Goal: Task Accomplishment & Management: Manage account settings

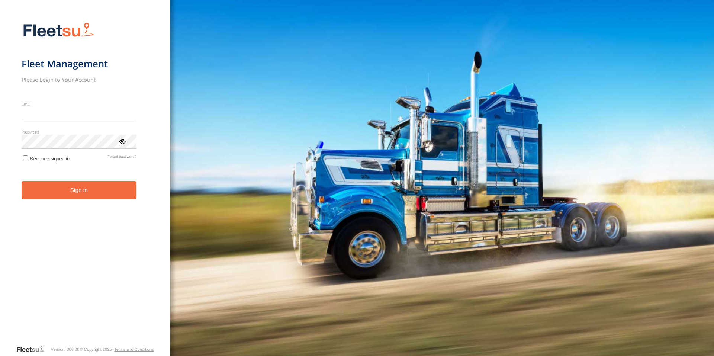
type input "**********"
click at [80, 201] on form "**********" at bounding box center [85, 181] width 127 height 327
click at [78, 195] on button "Sign in" at bounding box center [79, 190] width 115 height 18
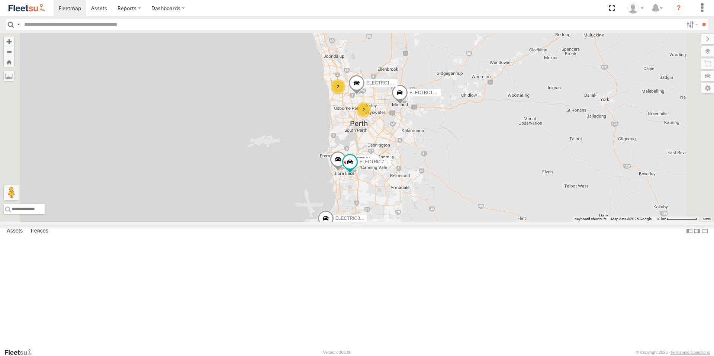
click at [0, 0] on div "ELECTRC14 - Spare" at bounding box center [0, 0] width 0 height 0
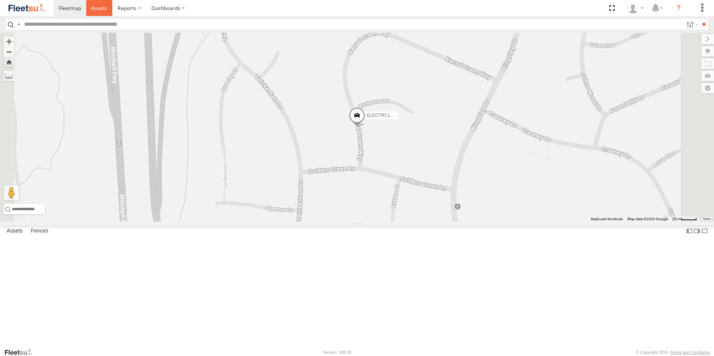
click at [101, 6] on span at bounding box center [99, 7] width 16 height 7
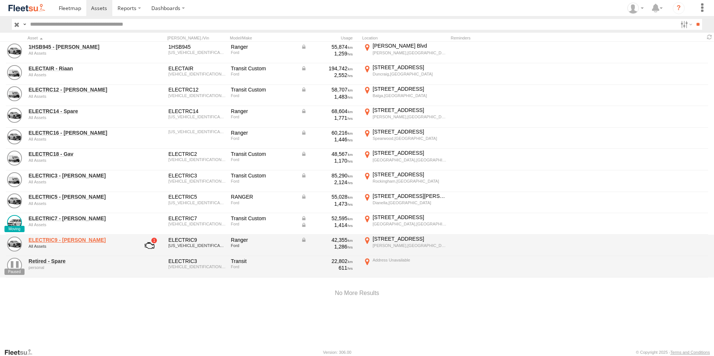
click at [62, 241] on link "ELECTRIC9 - Aaron" at bounding box center [80, 240] width 102 height 7
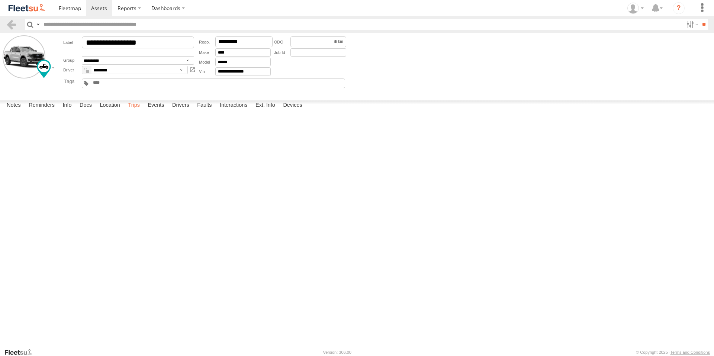
click at [135, 111] on label "Trips" at bounding box center [133, 105] width 19 height 10
click at [98, 9] on span at bounding box center [99, 7] width 16 height 7
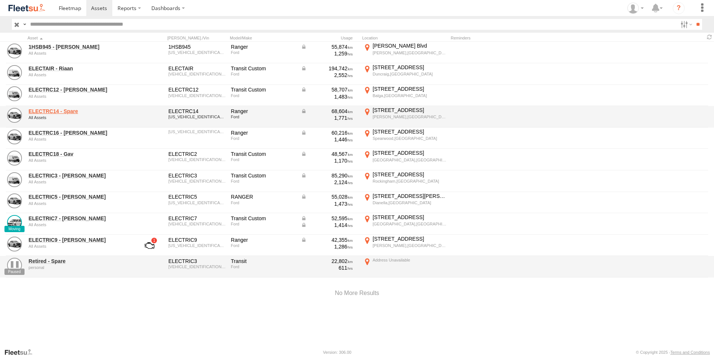
click at [66, 110] on link "ELECTRC14 - Spare" at bounding box center [80, 111] width 102 height 7
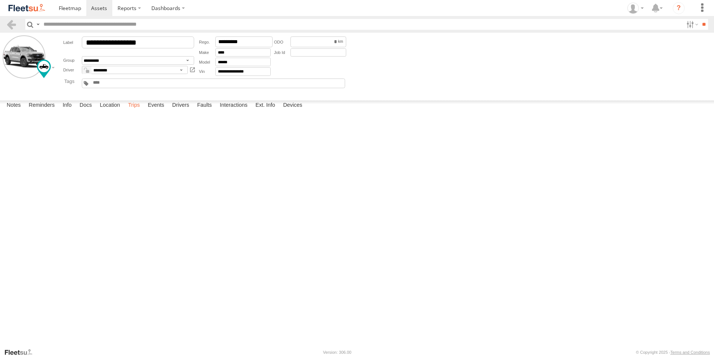
click at [135, 111] on label "Trips" at bounding box center [133, 105] width 19 height 10
click at [100, 11] on span at bounding box center [99, 7] width 16 height 7
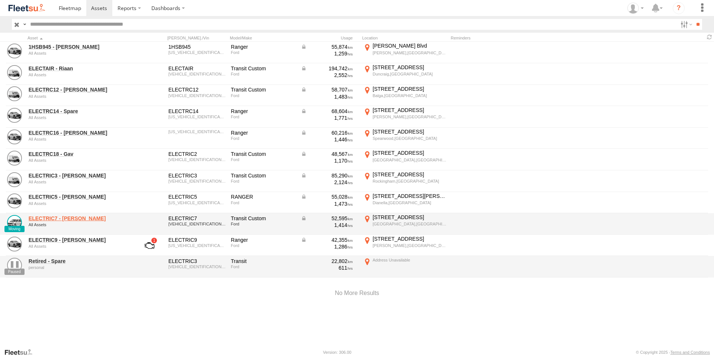
click at [51, 219] on link "ELECTRIC7 - [PERSON_NAME]" at bounding box center [80, 218] width 102 height 7
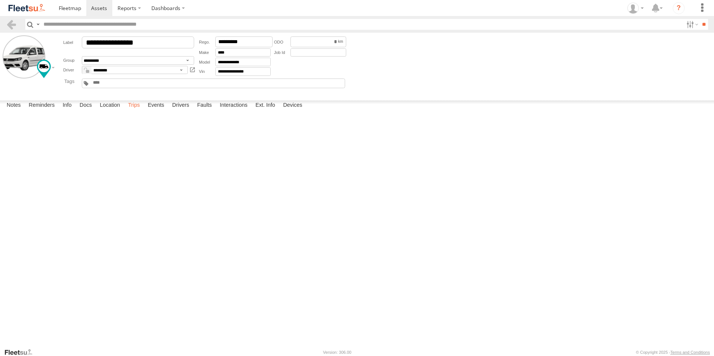
click at [135, 111] on label "Trips" at bounding box center [133, 105] width 19 height 10
click at [96, 10] on span at bounding box center [99, 7] width 16 height 7
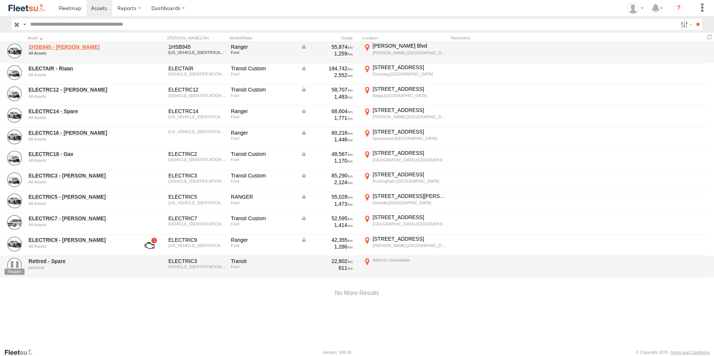
click at [54, 44] on link "1HSB945 - Ben" at bounding box center [80, 47] width 102 height 7
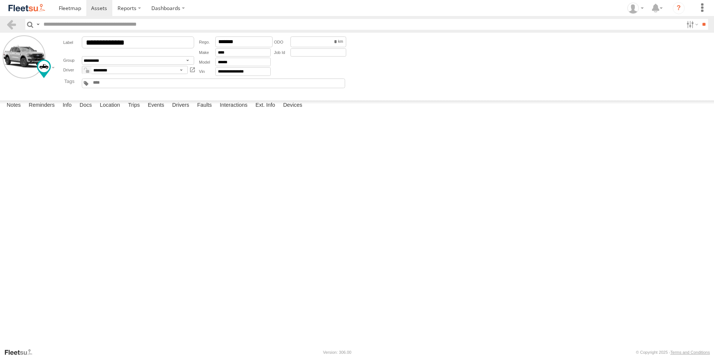
click at [135, 114] on div "Notes Details Reminders Info Docs Location Trips Events Drivers Faults Interact…" at bounding box center [357, 106] width 714 height 13
click at [135, 111] on label "Trips" at bounding box center [133, 105] width 19 height 10
click at [0, 0] on label "[STREET_ADDRESS] 115.83554" at bounding box center [0, 0] width 0 height 0
click at [0, 0] on div "Location Details ×" at bounding box center [0, 0] width 0 height 0
click at [0, 0] on label "×" at bounding box center [0, 0] width 0 height 0
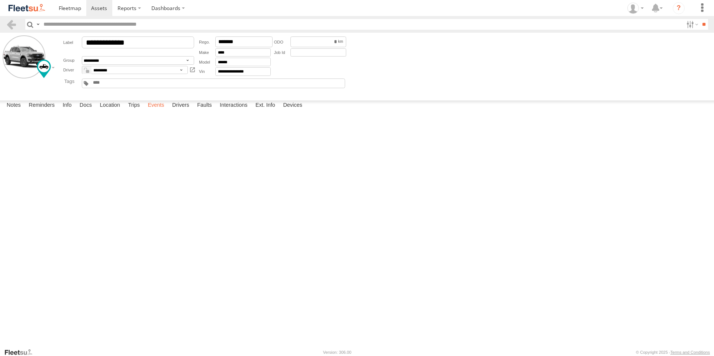
click at [160, 111] on label "Events" at bounding box center [156, 105] width 24 height 10
click at [0, 0] on div "[STREET_ADDRESS]" at bounding box center [0, 0] width 0 height 0
click at [0, 0] on div "Location Details" at bounding box center [0, 0] width 0 height 0
click at [0, 0] on label "×" at bounding box center [0, 0] width 0 height 0
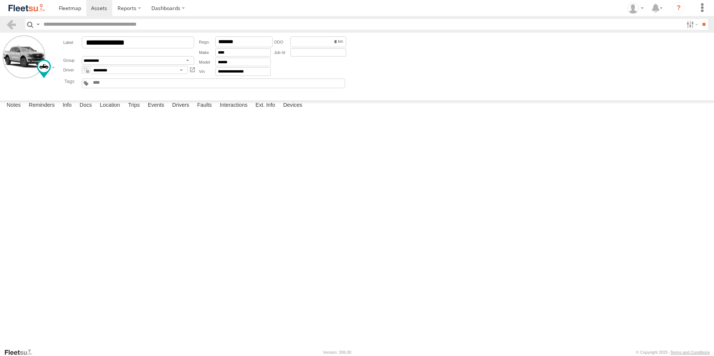
scroll to position [2529, 0]
click at [635, 6] on icon at bounding box center [633, 8] width 11 height 11
click at [637, 55] on span at bounding box center [638, 53] width 13 height 8
